Goal: Task Accomplishment & Management: Complete application form

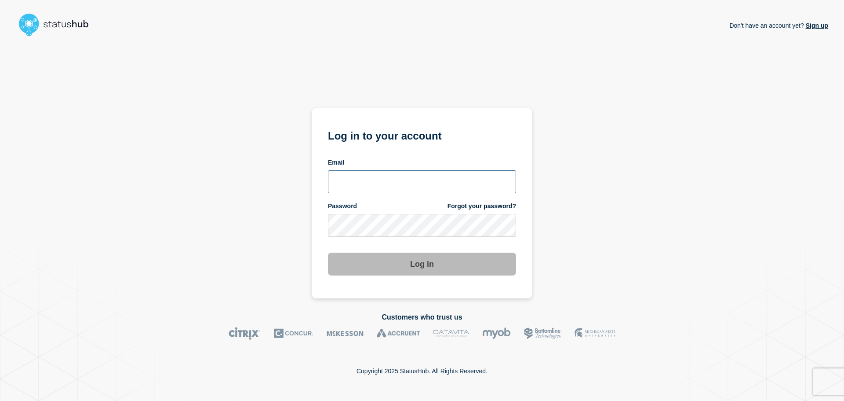
type input "tom.jones@theaccessgroup.com"
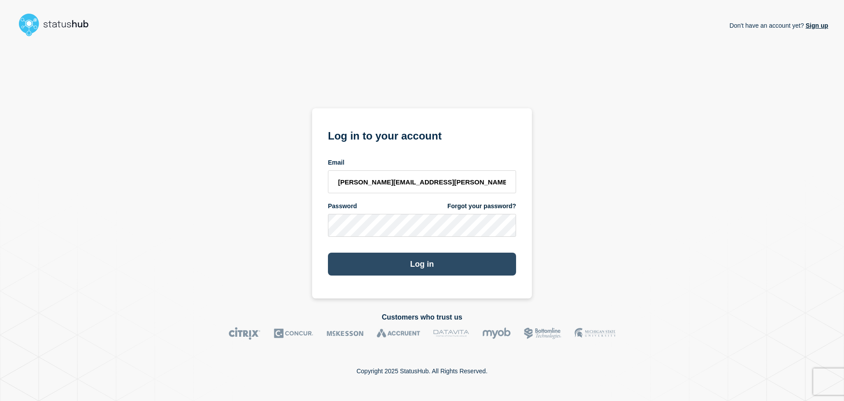
click at [394, 255] on button "Log in" at bounding box center [422, 263] width 188 height 23
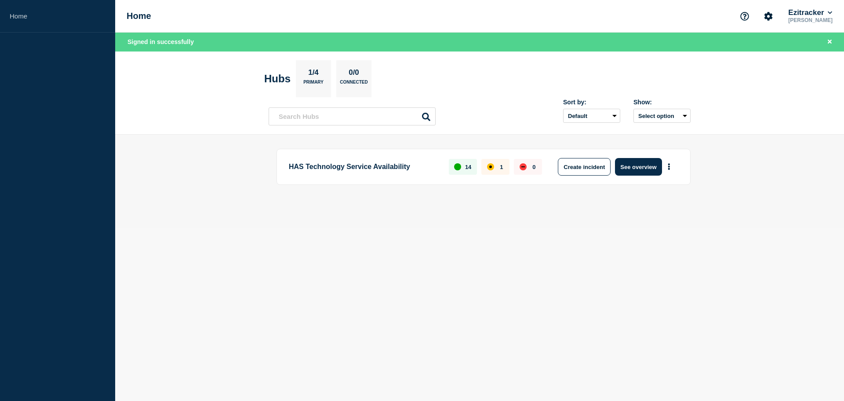
drag, startPoint x: 310, startPoint y: 163, endPoint x: 589, endPoint y: 156, distance: 278.9
click at [310, 163] on p "HAS Technology Service Availability" at bounding box center [364, 167] width 150 height 18
click at [631, 164] on button "See overview" at bounding box center [638, 167] width 47 height 18
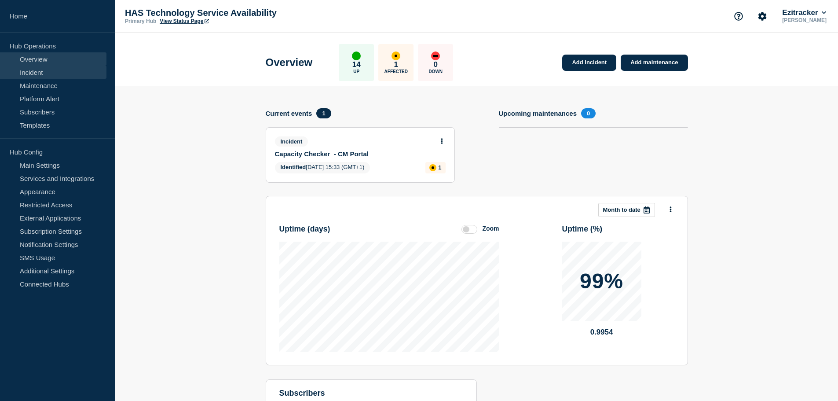
click at [58, 70] on link "Incident" at bounding box center [53, 72] width 106 height 13
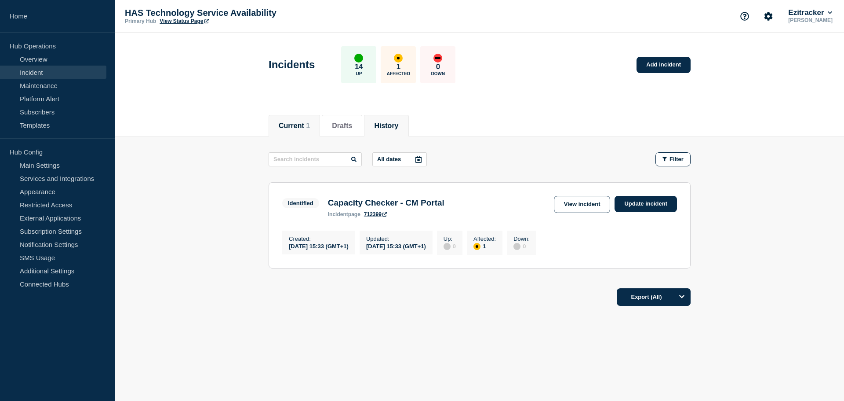
click at [384, 128] on button "History" at bounding box center [386, 126] width 24 height 8
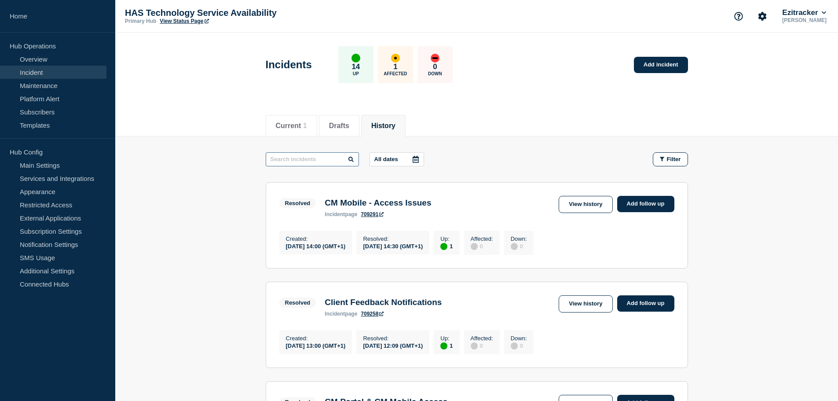
click at [335, 157] on input "text" at bounding box center [312, 159] width 93 height 14
type input "event"
click at [658, 65] on link "Add incident" at bounding box center [661, 65] width 54 height 16
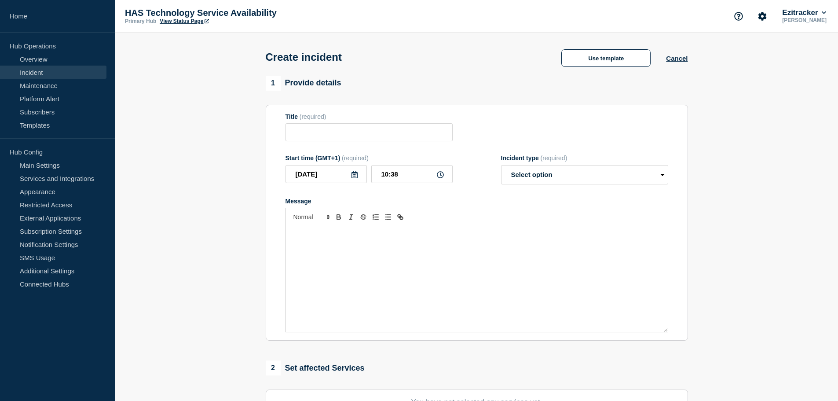
click at [353, 237] on p "Message" at bounding box center [476, 235] width 369 height 8
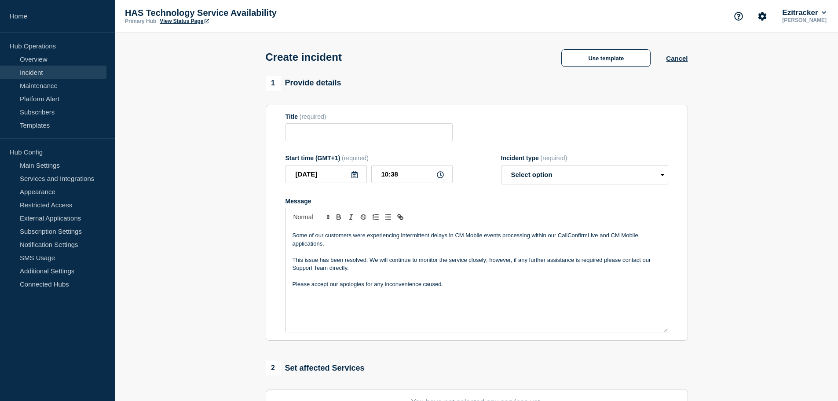
click at [446, 243] on p "Some of our customers were experiencing intermittent delays in CM Mobile events…" at bounding box center [476, 239] width 369 height 16
click at [385, 255] on p "Message" at bounding box center [476, 252] width 369 height 8
click at [362, 271] on p "This issue has been resolved. We will continue to monitor the service closely; …" at bounding box center [476, 264] width 369 height 16
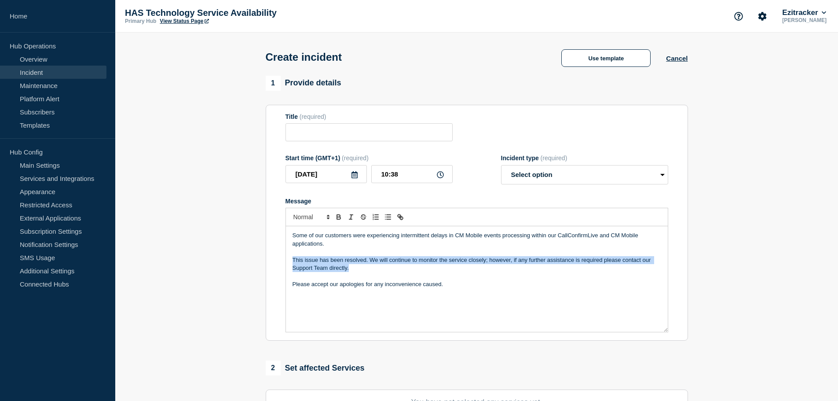
drag, startPoint x: 411, startPoint y: 272, endPoint x: 288, endPoint y: 263, distance: 123.4
click at [288, 263] on div "Some of our customers were experiencing intermittent delays in CM Mobile events…" at bounding box center [477, 279] width 382 height 106
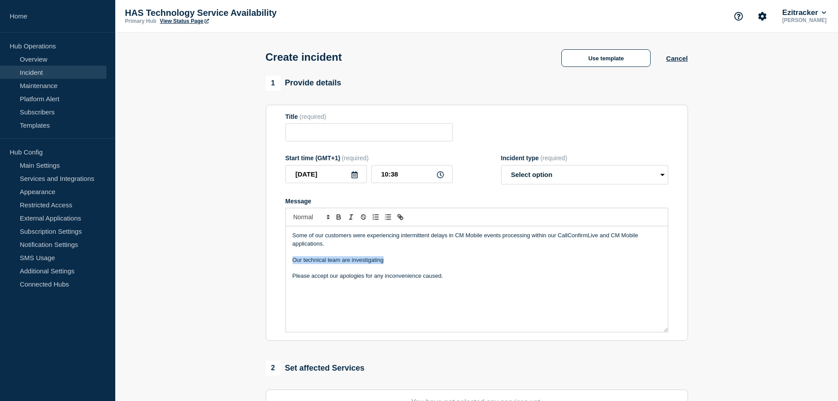
drag, startPoint x: 408, startPoint y: 261, endPoint x: 290, endPoint y: 261, distance: 118.3
click at [290, 261] on div "Some of our customers were experiencing intermittent delays in CM Mobile events…" at bounding box center [477, 279] width 382 height 106
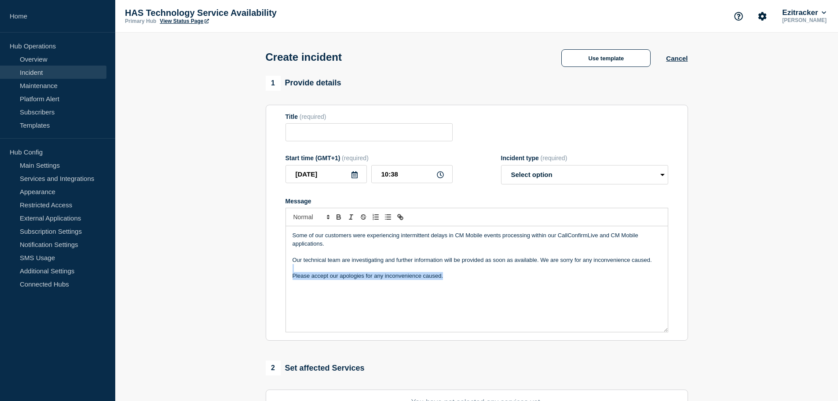
drag, startPoint x: 470, startPoint y: 281, endPoint x: 275, endPoint y: 274, distance: 194.5
click at [275, 274] on section "Title (required) Start time (GMT+1) (required) 2025-09-25 10:38 Incident type (…" at bounding box center [477, 223] width 422 height 236
click at [535, 181] on select "Select option Investigating Identified Monitoring" at bounding box center [584, 174] width 167 height 19
select select "investigating"
click at [501, 167] on select "Select option Investigating Identified Monitoring" at bounding box center [584, 174] width 167 height 19
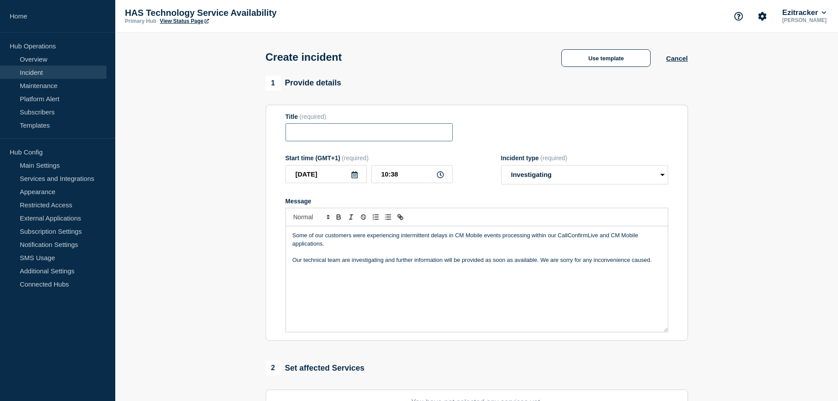
click at [369, 141] on input "Title" at bounding box center [368, 132] width 167 height 18
paste input "CM Mobile Event Processing"
type input "CM Mobile Event Processing"
drag, startPoint x: 409, startPoint y: 175, endPoint x: 391, endPoint y: 179, distance: 19.4
click at [391, 179] on input "10:38" at bounding box center [411, 174] width 81 height 18
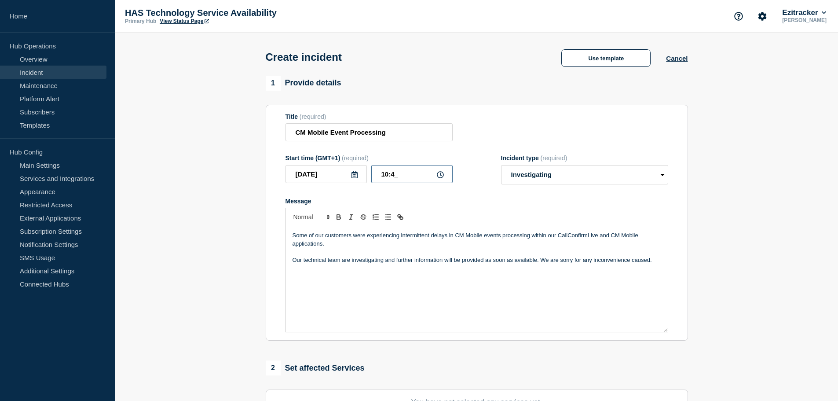
type input "10:40"
click at [419, 306] on div "Some of our customers were experiencing intermittent delays in CM Mobile events…" at bounding box center [477, 279] width 382 height 106
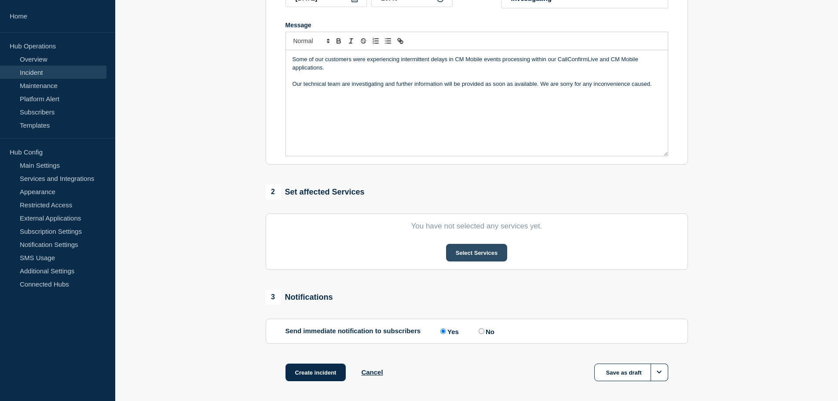
click at [459, 253] on button "Select Services" at bounding box center [476, 253] width 61 height 18
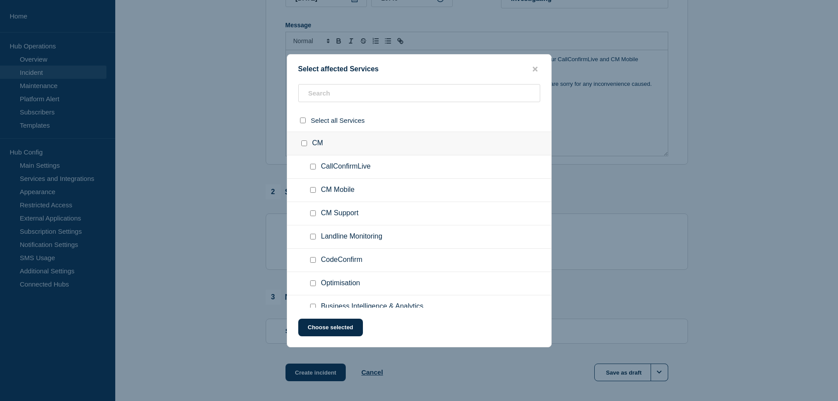
click at [312, 169] on input "CallConfirmLive checkbox" at bounding box center [313, 167] width 6 height 6
checkbox input "true"
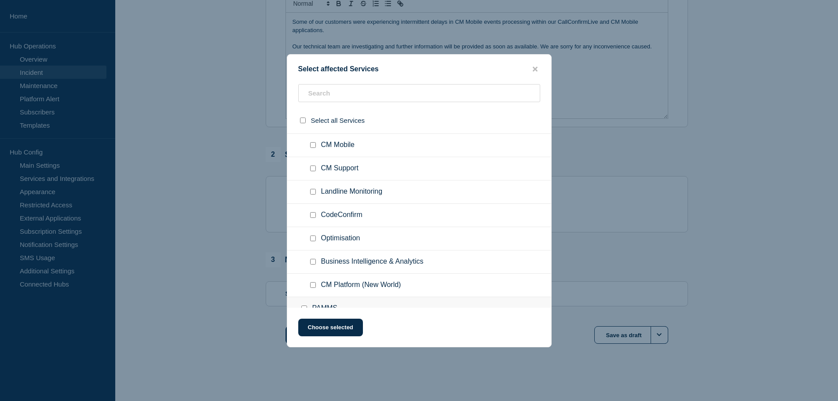
scroll to position [0, 0]
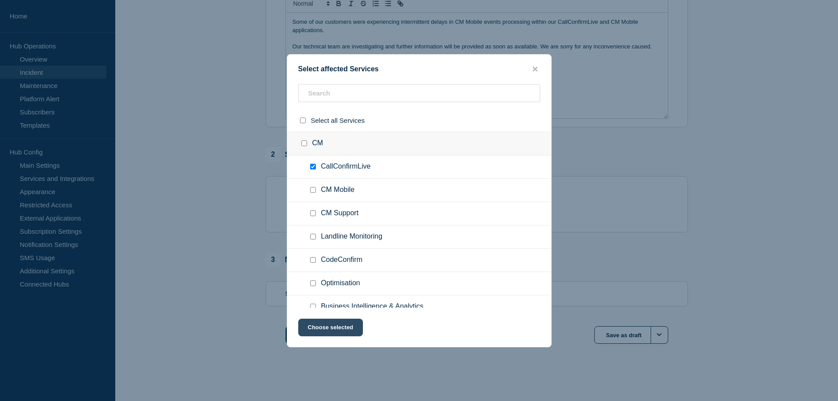
click at [320, 331] on button "Choose selected" at bounding box center [330, 327] width 65 height 18
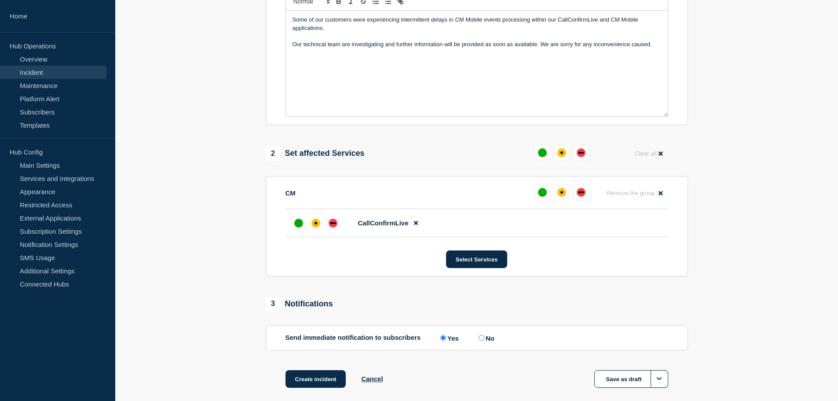
click at [368, 122] on section "Title (required) CM Mobile Event Processing Start time (GMT+1) (required) 2025-…" at bounding box center [477, 7] width 422 height 236
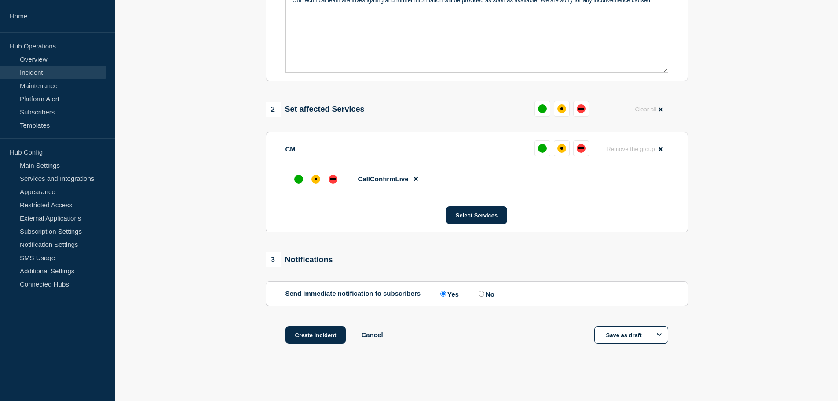
scroll to position [262, 0]
click at [320, 338] on button "Create incident" at bounding box center [315, 335] width 61 height 18
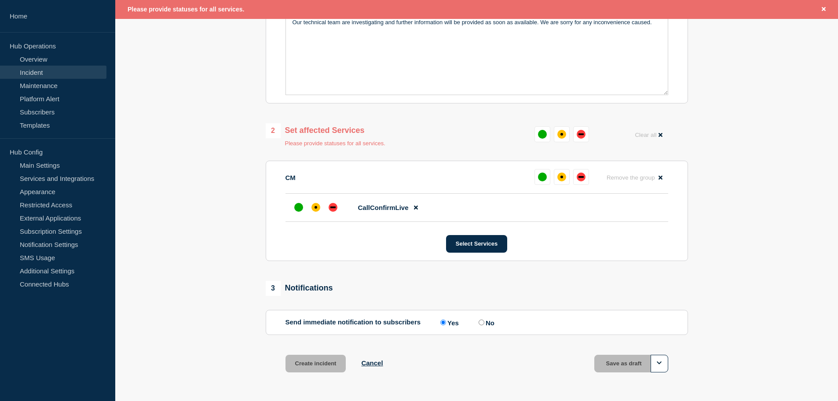
scroll to position [236, 0]
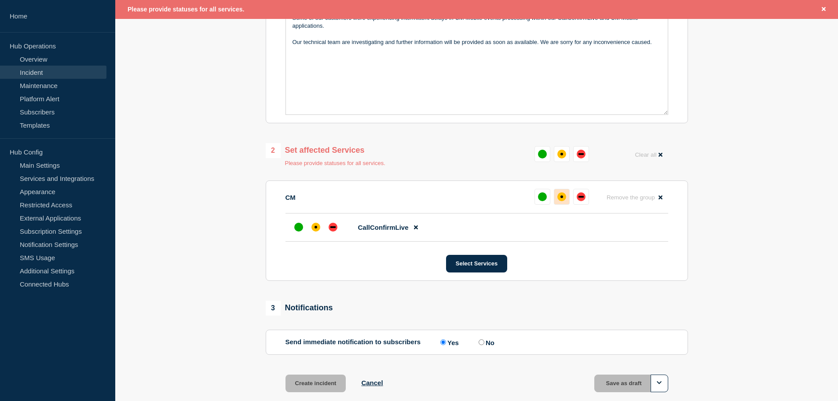
click at [562, 200] on div "affected" at bounding box center [561, 196] width 9 height 9
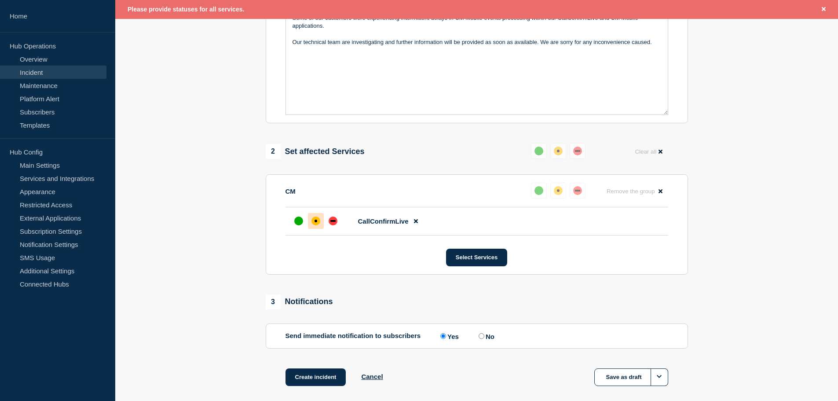
scroll to position [280, 0]
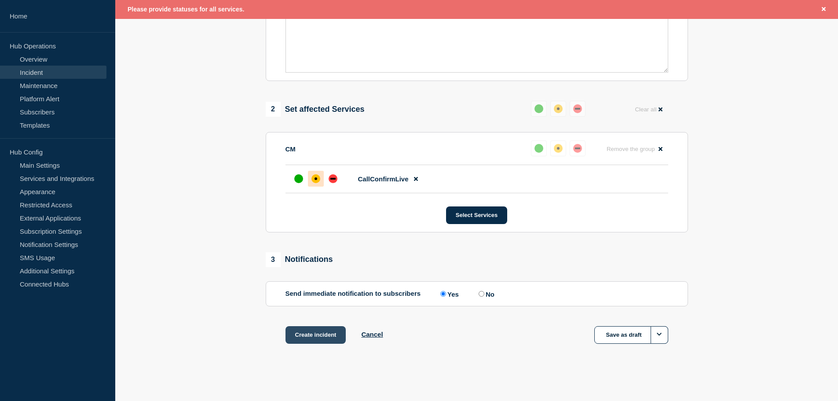
click at [303, 339] on button "Create incident" at bounding box center [315, 335] width 61 height 18
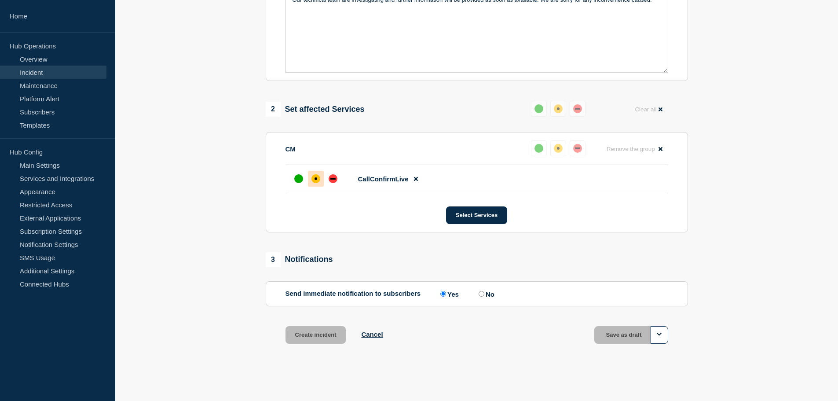
scroll to position [262, 0]
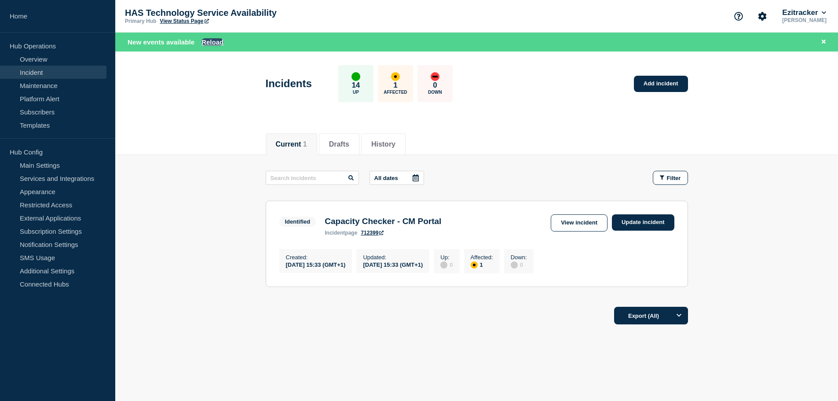
click at [210, 40] on button "Reload" at bounding box center [212, 41] width 22 height 7
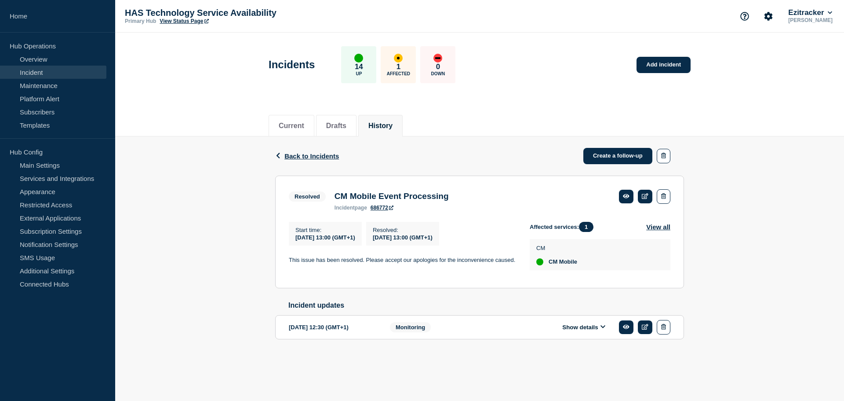
click at [350, 262] on p "This issue has been resolved. Please accept our apologies for the inconvenience…" at bounding box center [402, 260] width 227 height 8
click at [584, 331] on button "Show details" at bounding box center [584, 326] width 48 height 7
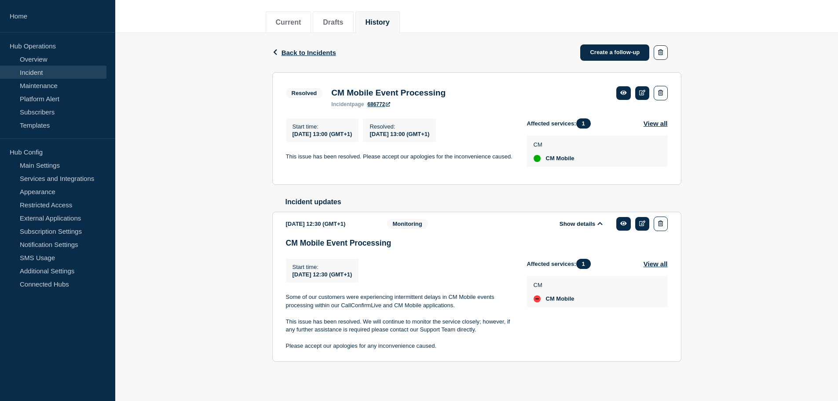
scroll to position [112, 0]
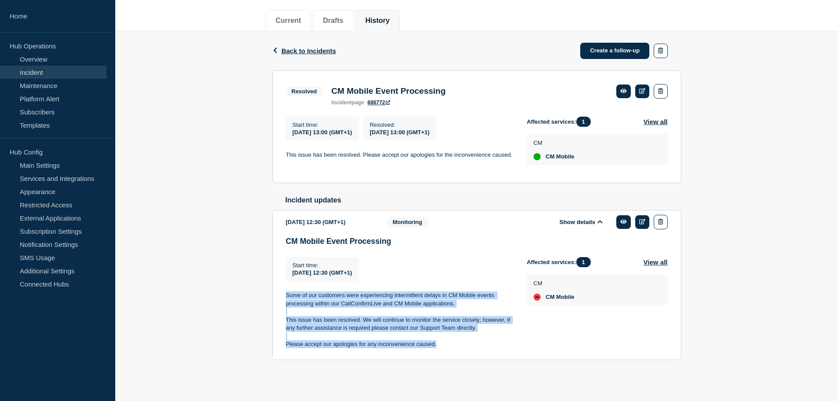
drag, startPoint x: 450, startPoint y: 344, endPoint x: 273, endPoint y: 287, distance: 186.2
click at [273, 287] on section "2025-05-09 12:30 (GMT+1) Show details Monitoring CM Mobile Event Processing Sta…" at bounding box center [476, 285] width 409 height 150
copy div "Some of our customers were experiencing intermittent delays in CM Mobile events…"
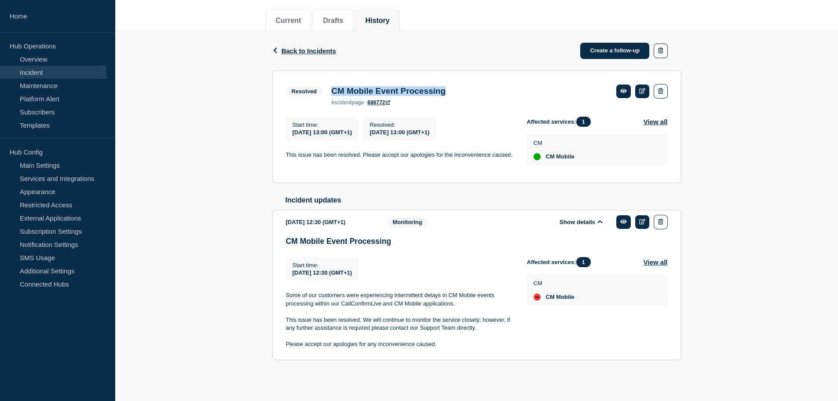
drag, startPoint x: 463, startPoint y: 88, endPoint x: 334, endPoint y: 83, distance: 128.9
click at [334, 86] on div "CM Mobile Event Processing incident page 686772" at bounding box center [388, 95] width 123 height 19
copy h3 "CM Mobile Event Processing"
drag, startPoint x: 164, startPoint y: 148, endPoint x: 432, endPoint y: 10, distance: 301.5
click at [164, 148] on div "Back Back to Incidents Create a follow-up Resolved CM Mobile Event Processing S…" at bounding box center [476, 209] width 723 height 357
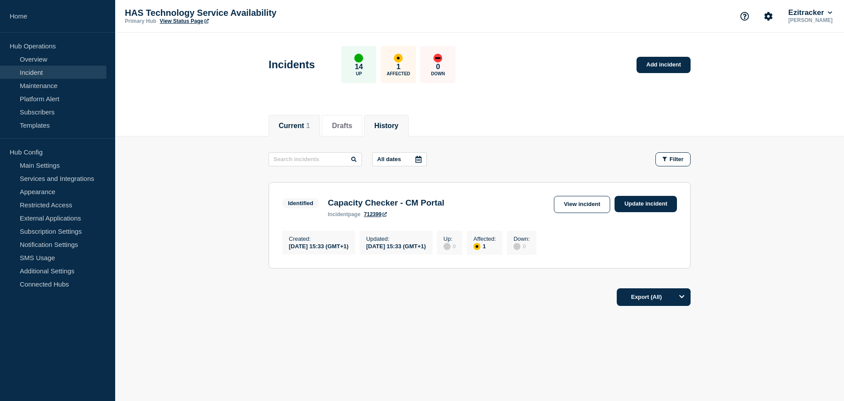
click at [391, 126] on button "History" at bounding box center [386, 126] width 24 height 8
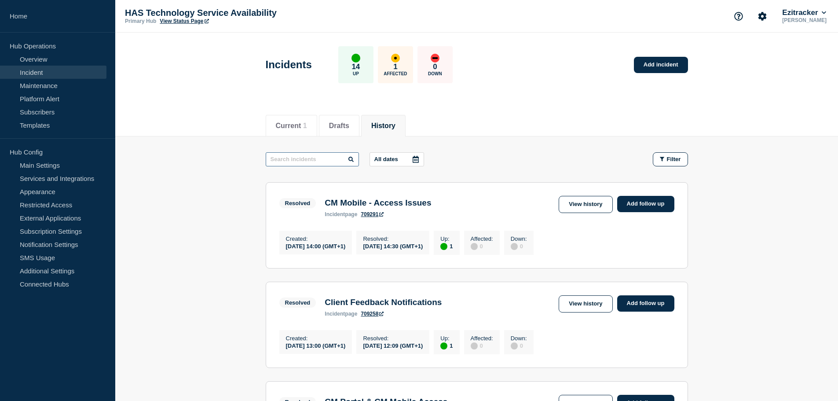
click at [283, 162] on input "text" at bounding box center [312, 159] width 93 height 14
type input "event"
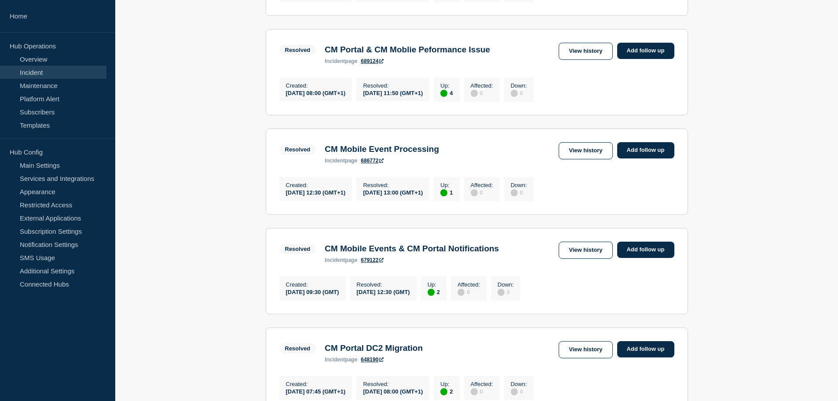
scroll to position [308, 0]
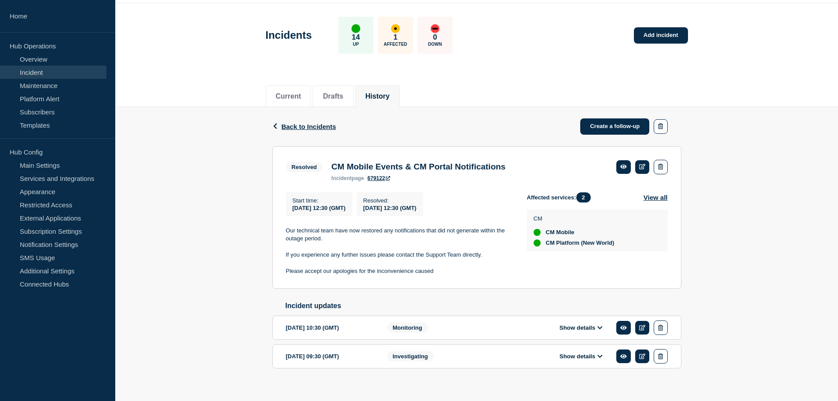
scroll to position [44, 0]
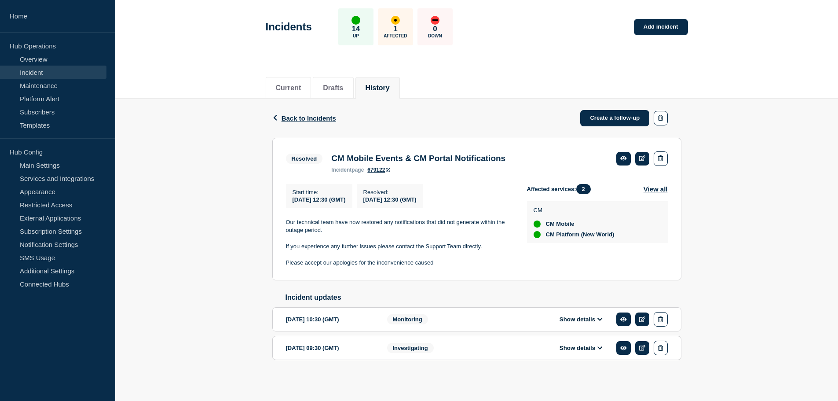
click at [419, 348] on span "Investigating" at bounding box center [410, 348] width 47 height 10
click at [581, 345] on button "Show details" at bounding box center [581, 347] width 48 height 7
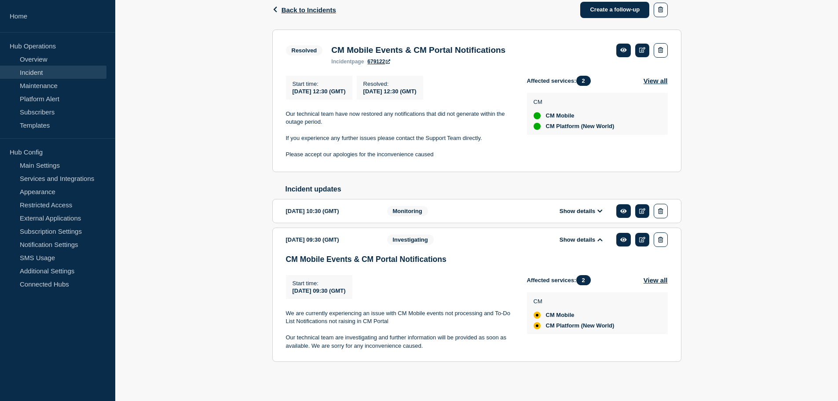
scroll to position [155, 0]
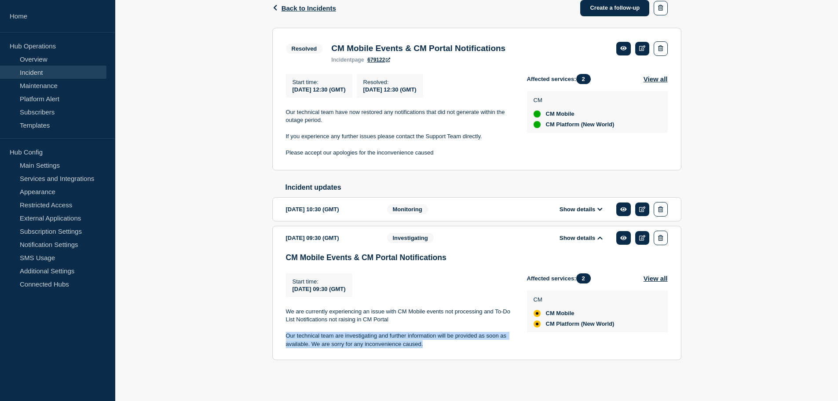
drag, startPoint x: 432, startPoint y: 344, endPoint x: 283, endPoint y: 332, distance: 149.5
click at [283, 332] on section "[DATE] 09:30 (GMT) Show details Investigating CM Mobile Events & CM Portal Noti…" at bounding box center [476, 293] width 409 height 134
copy p "Our technical team are investigating and further information will be provided a…"
click at [399, 339] on p "Our technical team are investigating and further information will be provided a…" at bounding box center [399, 340] width 227 height 16
drag, startPoint x: 430, startPoint y: 341, endPoint x: 281, endPoint y: 334, distance: 148.8
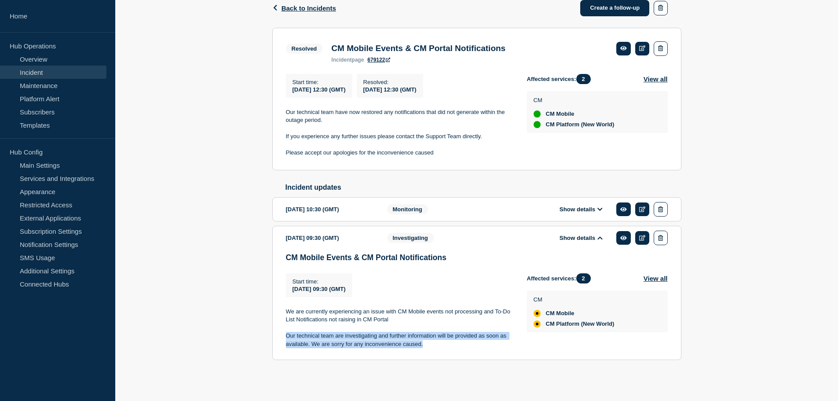
click at [281, 334] on section "[DATE] 09:30 (GMT) Show details Investigating CM Mobile Events & CM Portal Noti…" at bounding box center [476, 293] width 409 height 134
copy p "Our technical team are investigating and further information will be provided a…"
